Goal: Information Seeking & Learning: Check status

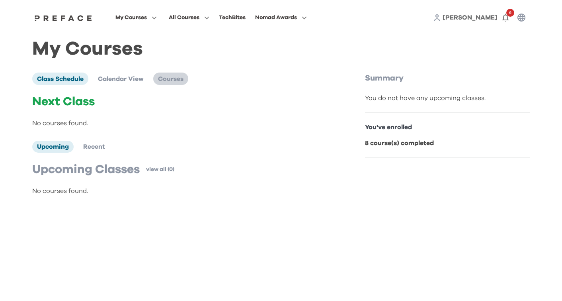
click at [181, 81] on span "Courses" at bounding box center [170, 79] width 25 height 6
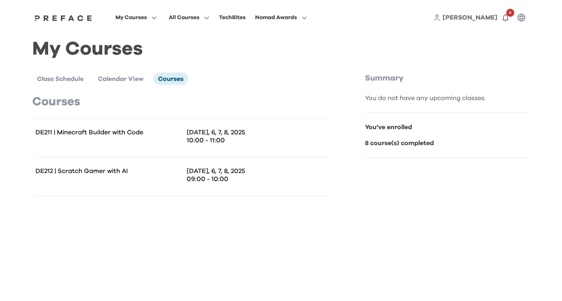
click at [215, 135] on p "Aug 4, 6, 7, 8, 2025" at bounding box center [258, 132] width 142 height 8
click at [53, 133] on p "DE211 | Minecraft Builder with Code" at bounding box center [108, 132] width 146 height 8
click at [508, 20] on icon "button" at bounding box center [505, 18] width 6 height 8
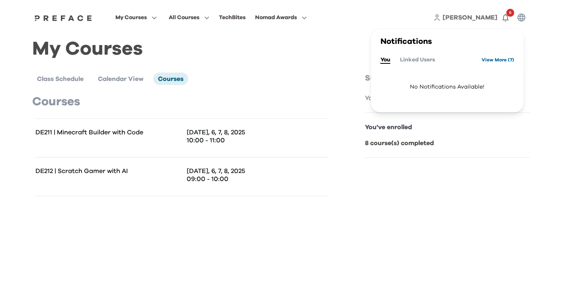
click at [485, 60] on link "View More ( 7 )" at bounding box center [498, 59] width 33 height 13
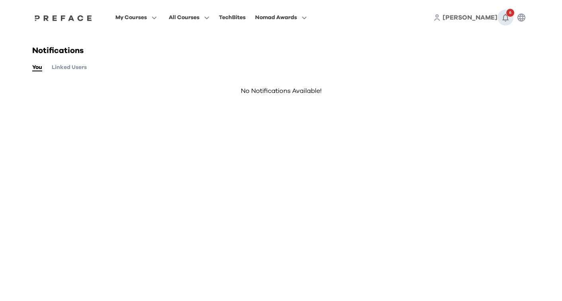
click at [512, 18] on button "6" at bounding box center [506, 18] width 16 height 16
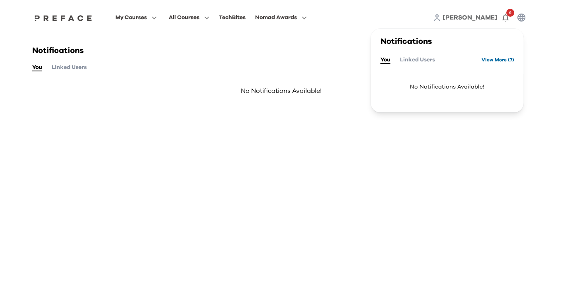
click at [492, 59] on link "View More ( 7 )" at bounding box center [498, 59] width 33 height 13
click at [476, 107] on div "Notifications You Linked Users View More ( 7 ) No Notifications Available!" at bounding box center [447, 71] width 153 height 84
click at [506, 17] on icon "button" at bounding box center [506, 18] width 10 height 10
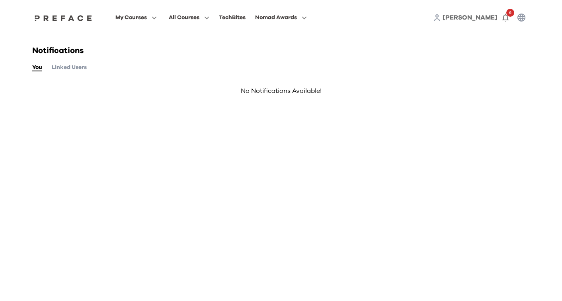
click at [250, 102] on span "No Notifications Available!" at bounding box center [281, 90] width 498 height 25
click at [77, 70] on button "Linked Users" at bounding box center [69, 67] width 35 height 9
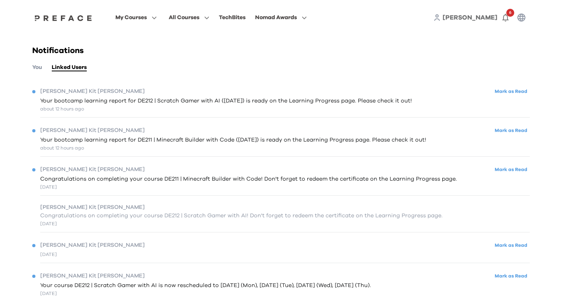
click at [270, 143] on span "Your bootcamp learning report for DE211 | Minecraft Builder with Code (08/08/20…" at bounding box center [233, 140] width 386 height 8
click at [400, 152] on div "Ching Kit Marcus Mark as Read Your bootcamp learning report for DE211 | Minecra…" at bounding box center [281, 138] width 498 height 36
click at [401, 147] on div "about 12 hours ago" at bounding box center [233, 147] width 386 height 7
click at [418, 144] on div "about 12 hours ago" at bounding box center [233, 147] width 386 height 7
click at [423, 142] on span "Your bootcamp learning report for DE211 | Minecraft Builder with Code (08/08/20…" at bounding box center [233, 140] width 386 height 8
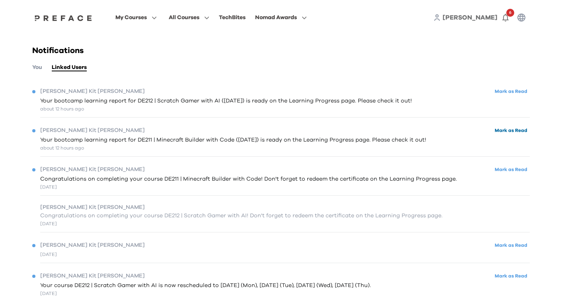
click at [514, 131] on button "Mark as Read" at bounding box center [510, 130] width 37 height 11
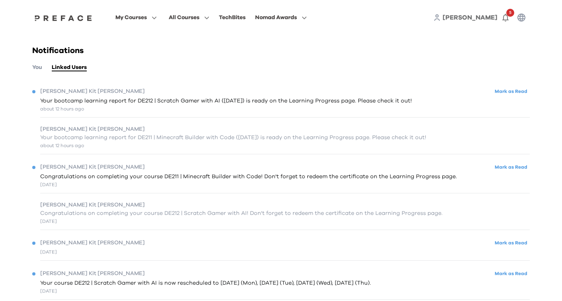
click at [369, 104] on span "Your bootcamp learning report for DE212 | Scratch Gamer with AI (08/08/2025) is…" at bounding box center [226, 101] width 372 height 8
click at [117, 92] on span at bounding box center [136, 94] width 75 height 22
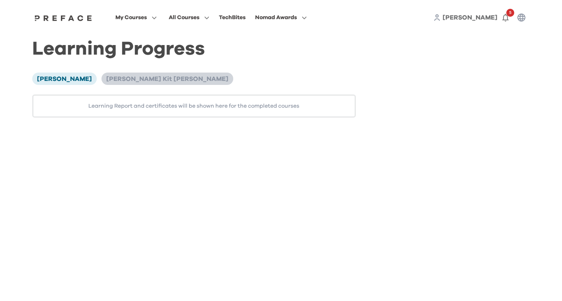
click at [122, 82] on span "[PERSON_NAME] Kit [PERSON_NAME]" at bounding box center [167, 79] width 122 height 6
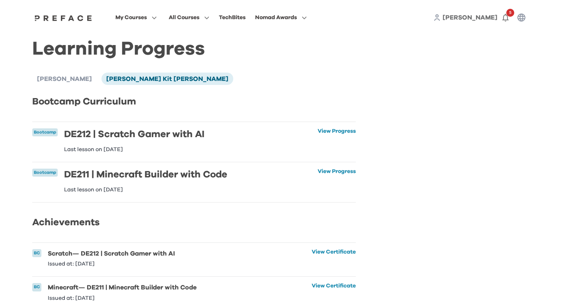
scroll to position [31, 0]
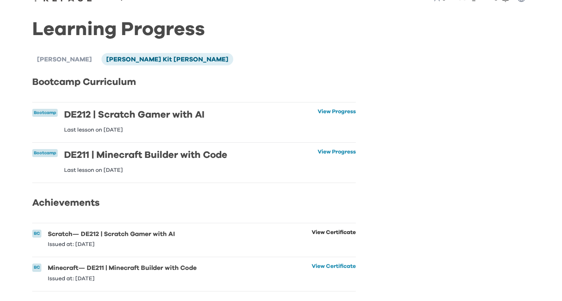
click at [319, 229] on link "View Certificate" at bounding box center [334, 238] width 44 height 18
click at [333, 263] on link "View Certificate" at bounding box center [334, 272] width 44 height 18
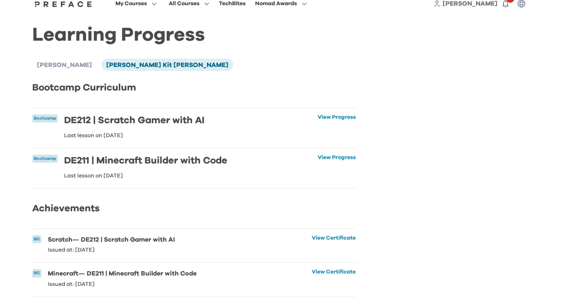
scroll to position [0, 0]
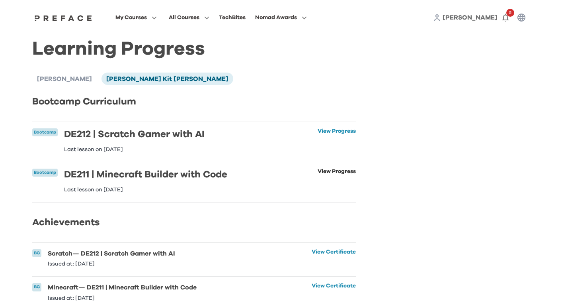
click at [325, 171] on link "View Progress" at bounding box center [337, 180] width 38 height 24
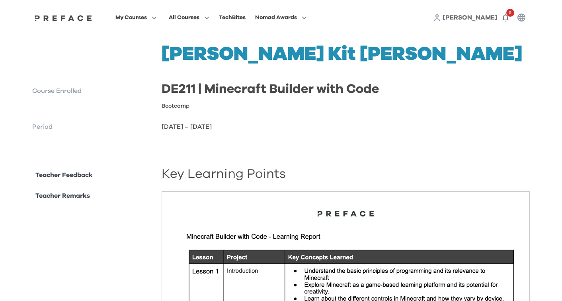
click at [480, 111] on div "[PERSON_NAME] Kit [PERSON_NAME] Course Enrolled DE211 | Minecraft Builder with …" at bounding box center [281, 88] width 498 height 87
click at [67, 194] on p "Teacher Remarks" at bounding box center [62, 196] width 55 height 10
click at [221, 178] on h2 "Key Learning Points" at bounding box center [346, 174] width 369 height 8
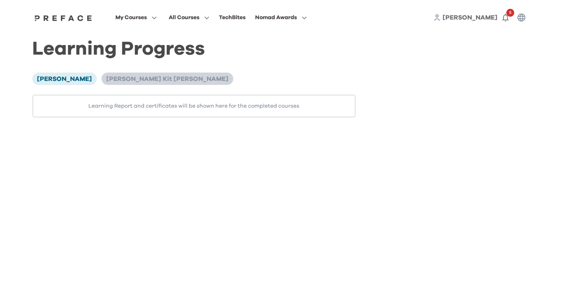
click at [131, 77] on span "[PERSON_NAME] Kit [PERSON_NAME]" at bounding box center [167, 79] width 122 height 6
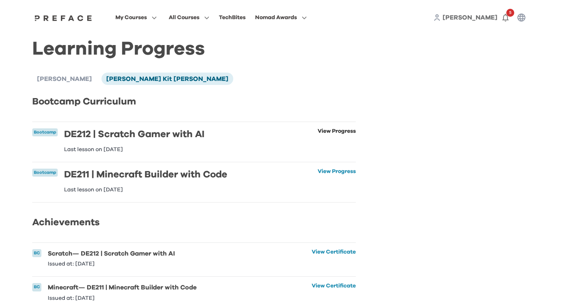
click at [328, 133] on link "View Progress" at bounding box center [337, 140] width 38 height 24
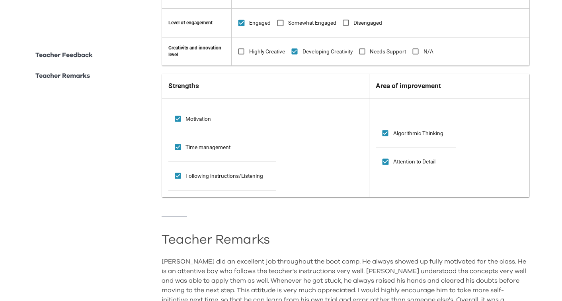
scroll to position [663, 0]
